Goal: Navigation & Orientation: Find specific page/section

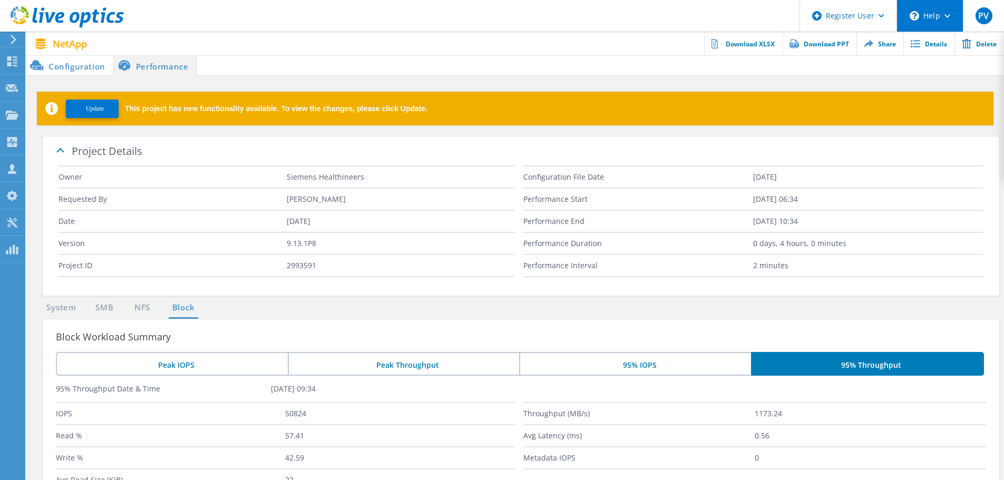
click at [941, 11] on div "\n Help" at bounding box center [930, 16] width 66 height 32
click at [781, 71] on span at bounding box center [600, 65] width 807 height 21
click at [938, 9] on div "\n Help" at bounding box center [930, 16] width 66 height 32
click at [938, 45] on link "Explore Helpful Articles" at bounding box center [956, 45] width 118 height 26
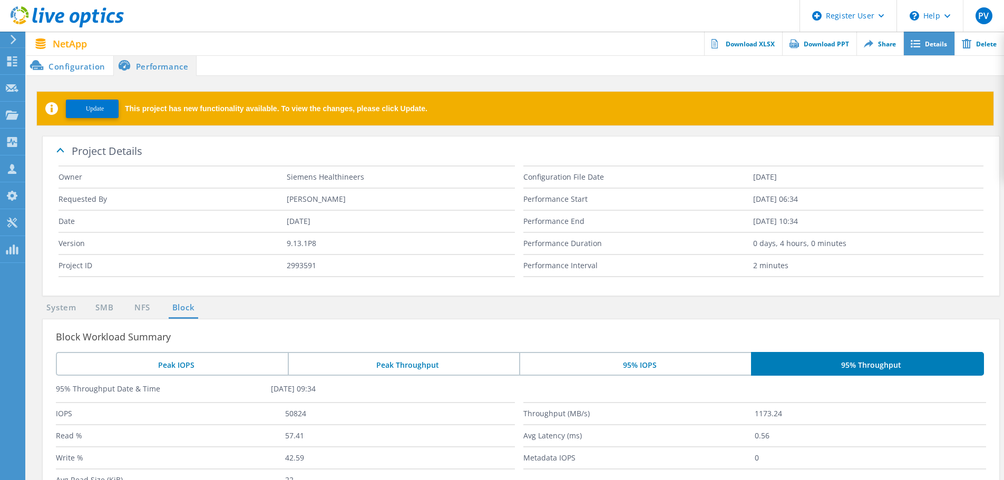
click at [929, 41] on link "Details" at bounding box center [928, 44] width 51 height 24
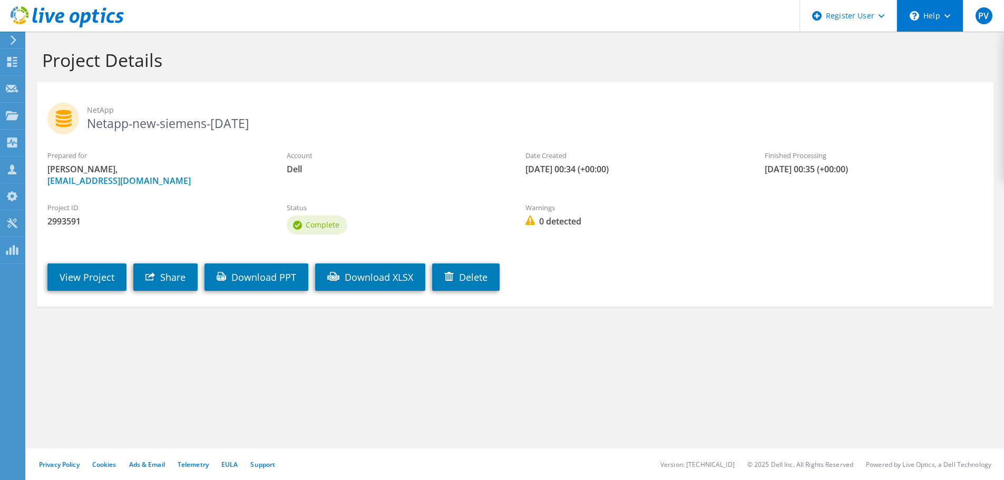
click at [950, 16] on icon at bounding box center [947, 16] width 6 height 4
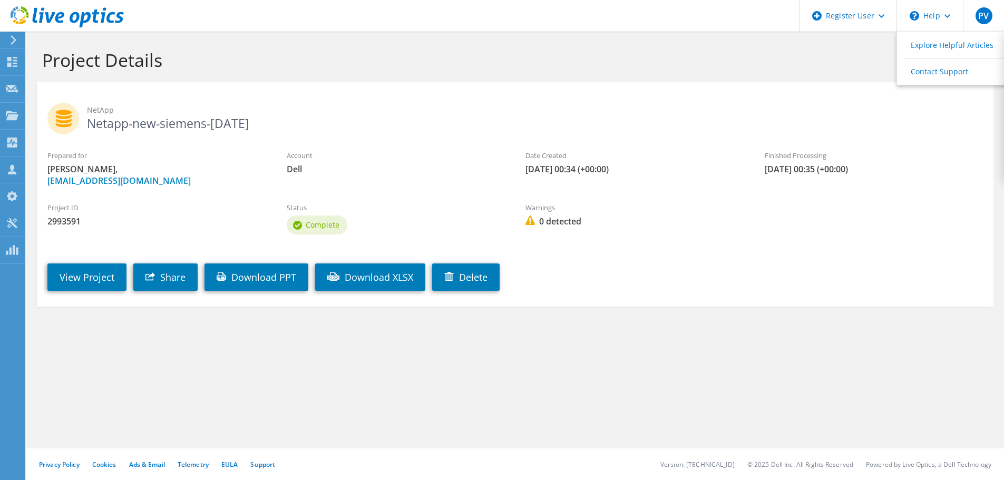
click at [822, 43] on div "Project Details" at bounding box center [515, 57] width 967 height 51
click at [1000, 15] on div "PV" at bounding box center [983, 16] width 41 height 32
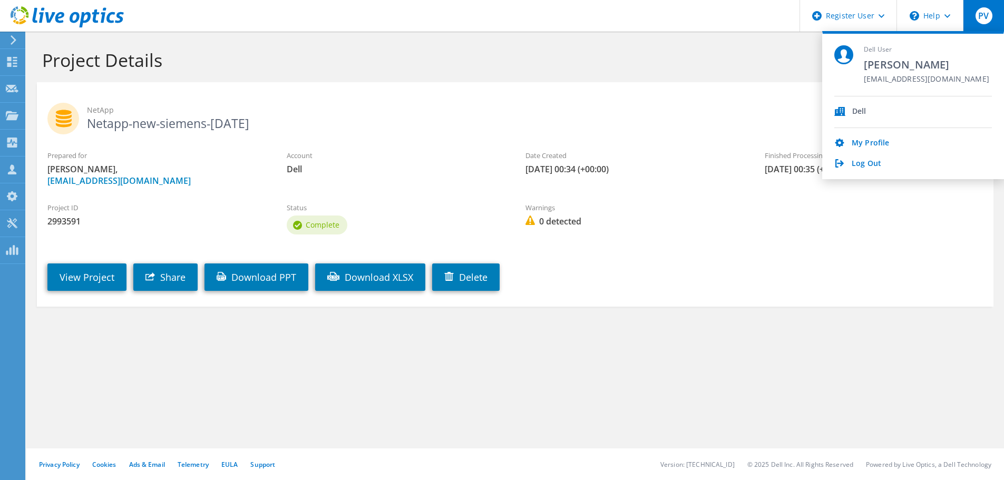
click at [685, 70] on h1 "Project Details" at bounding box center [512, 60] width 941 height 22
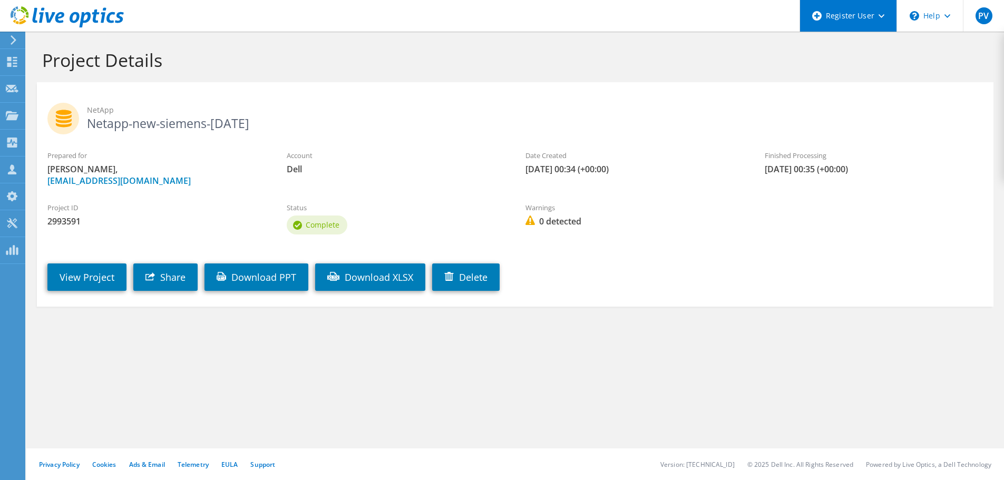
click at [860, 16] on div "Register User" at bounding box center [848, 16] width 97 height 32
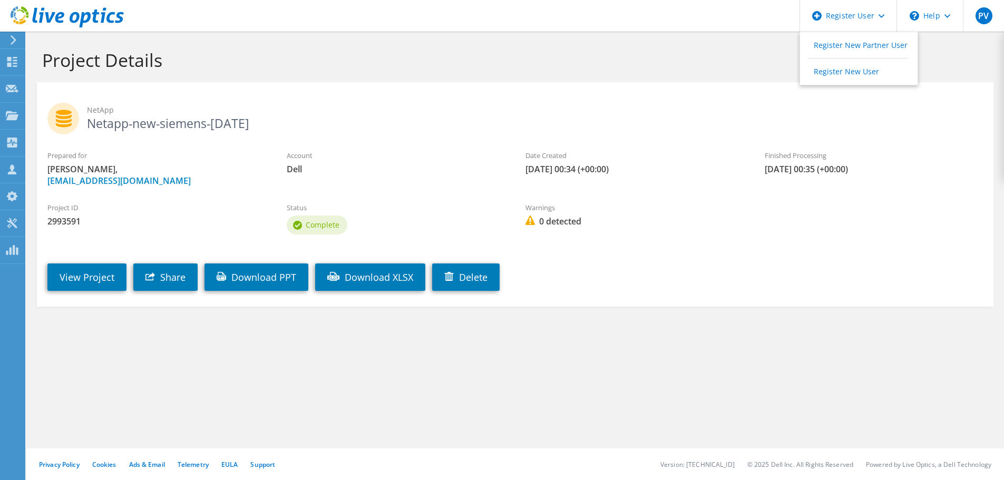
click at [705, 67] on h1 "Project Details" at bounding box center [512, 60] width 941 height 22
click at [100, 19] on icon at bounding box center [67, 17] width 113 height 22
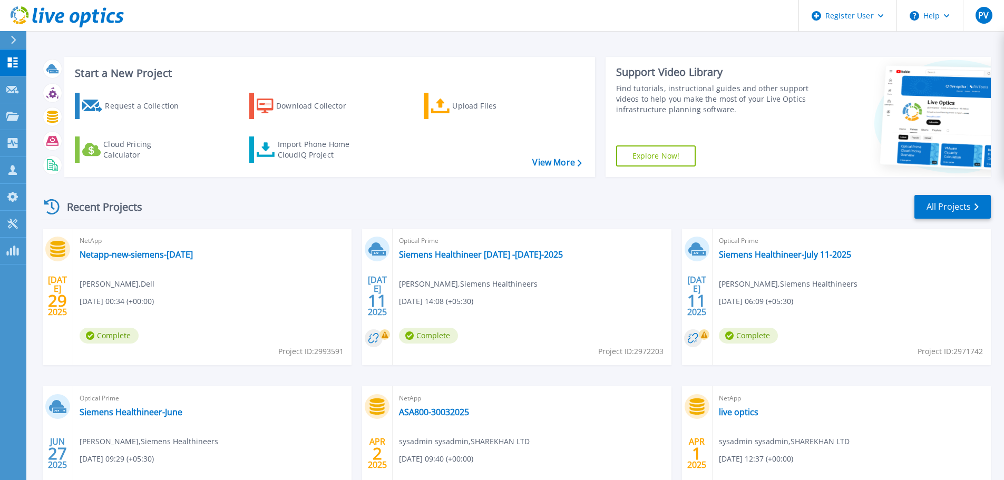
click at [5, 284] on div "Dashboard Dashboard Request Capture Request Capture Projects Projects Search Pr…" at bounding box center [13, 266] width 26 height 432
click at [630, 159] on link "Explore Now!" at bounding box center [656, 155] width 80 height 21
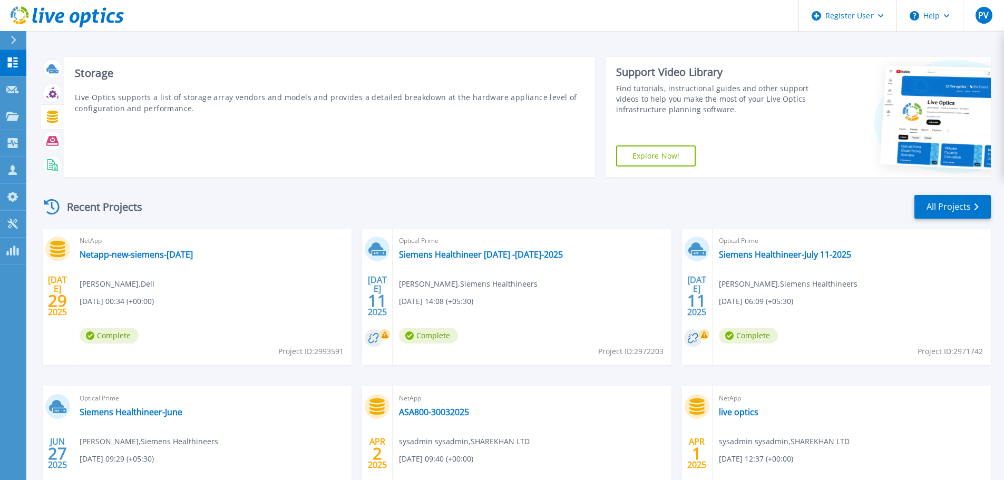
click at [56, 122] on icon at bounding box center [52, 117] width 11 height 12
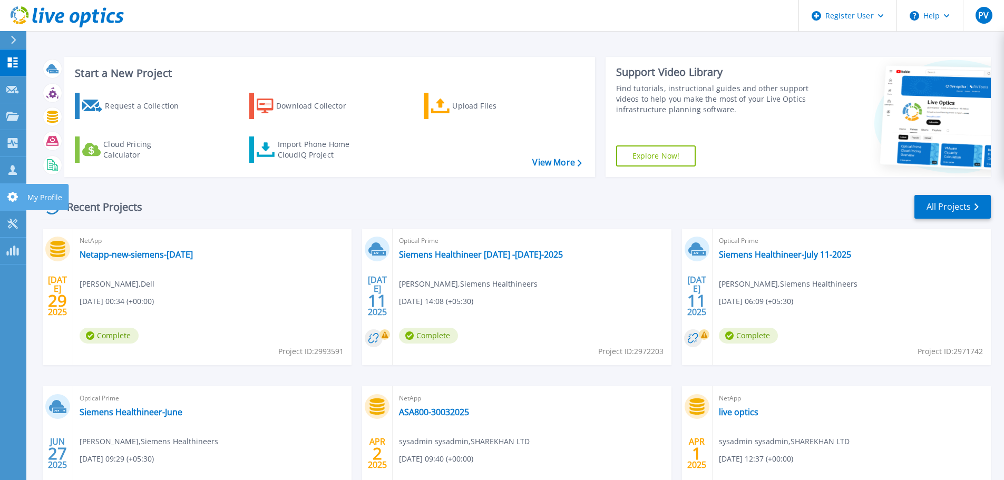
click at [4, 191] on link "My Profile My Profile" at bounding box center [13, 197] width 26 height 27
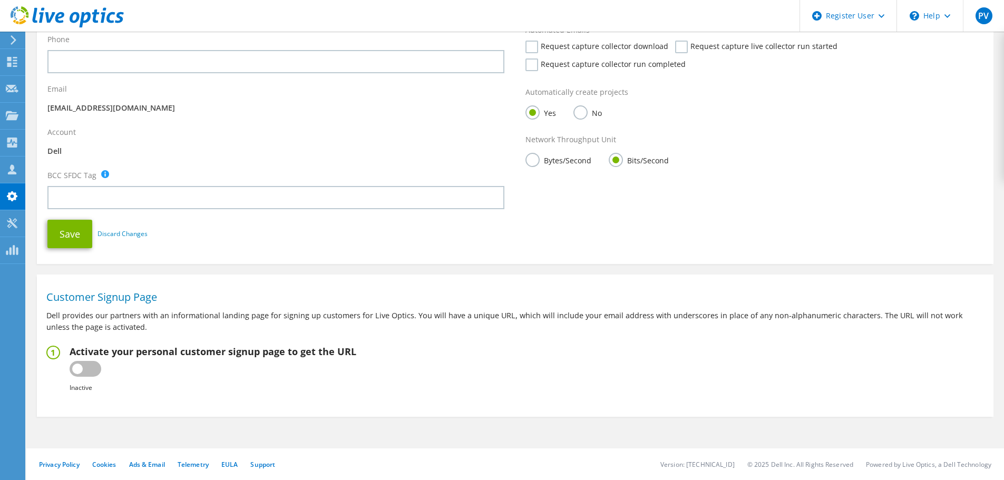
scroll to position [189, 0]
click at [9, 176] on div at bounding box center [12, 171] width 13 height 12
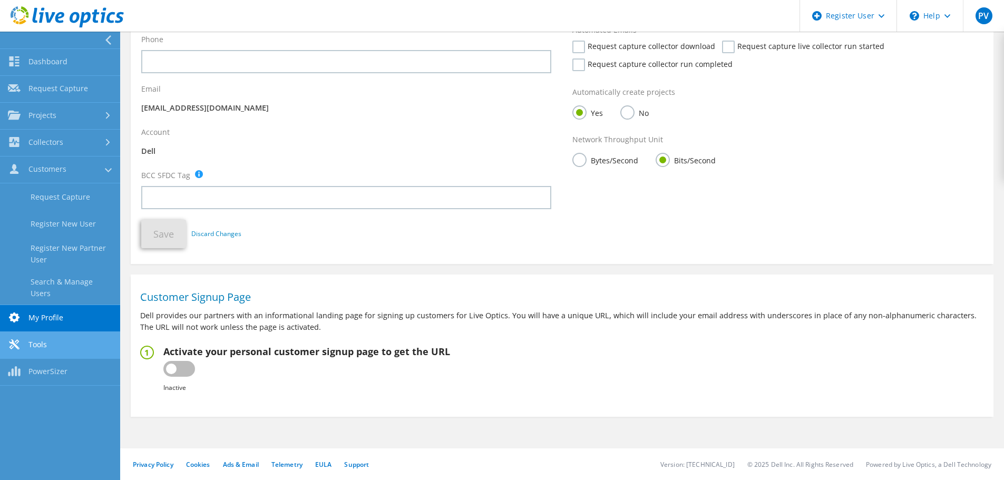
click at [29, 336] on link "Tools" at bounding box center [60, 345] width 120 height 27
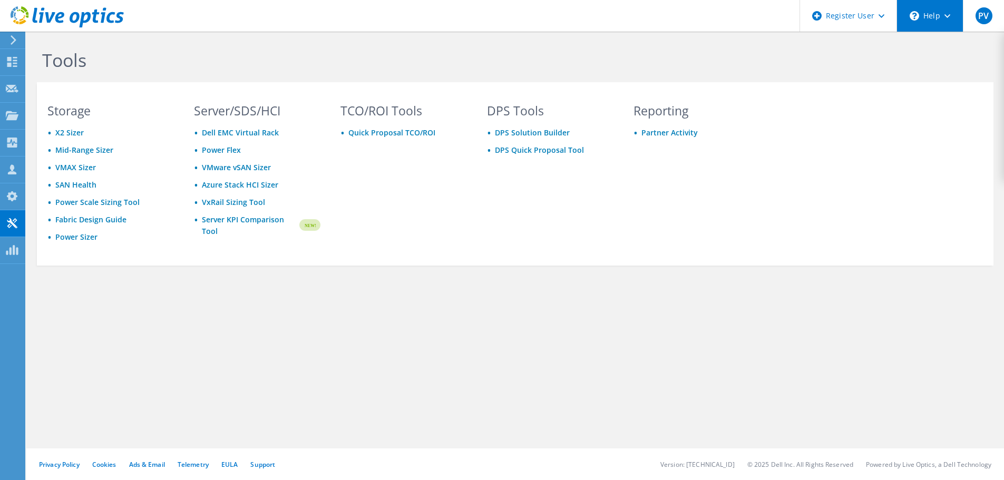
click at [932, 12] on div "\n Help" at bounding box center [930, 16] width 66 height 32
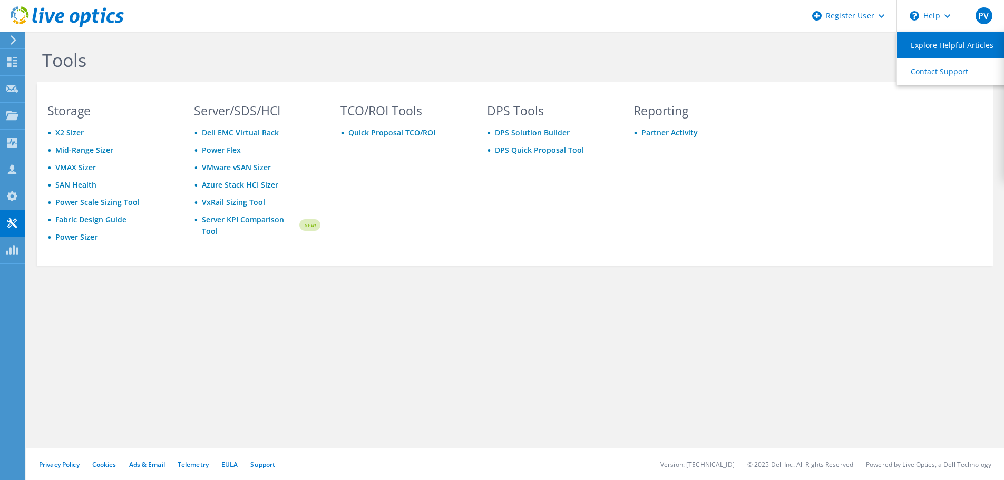
click at [939, 45] on link "Explore Helpful Articles" at bounding box center [956, 45] width 118 height 26
